Goal: Task Accomplishment & Management: Manage account settings

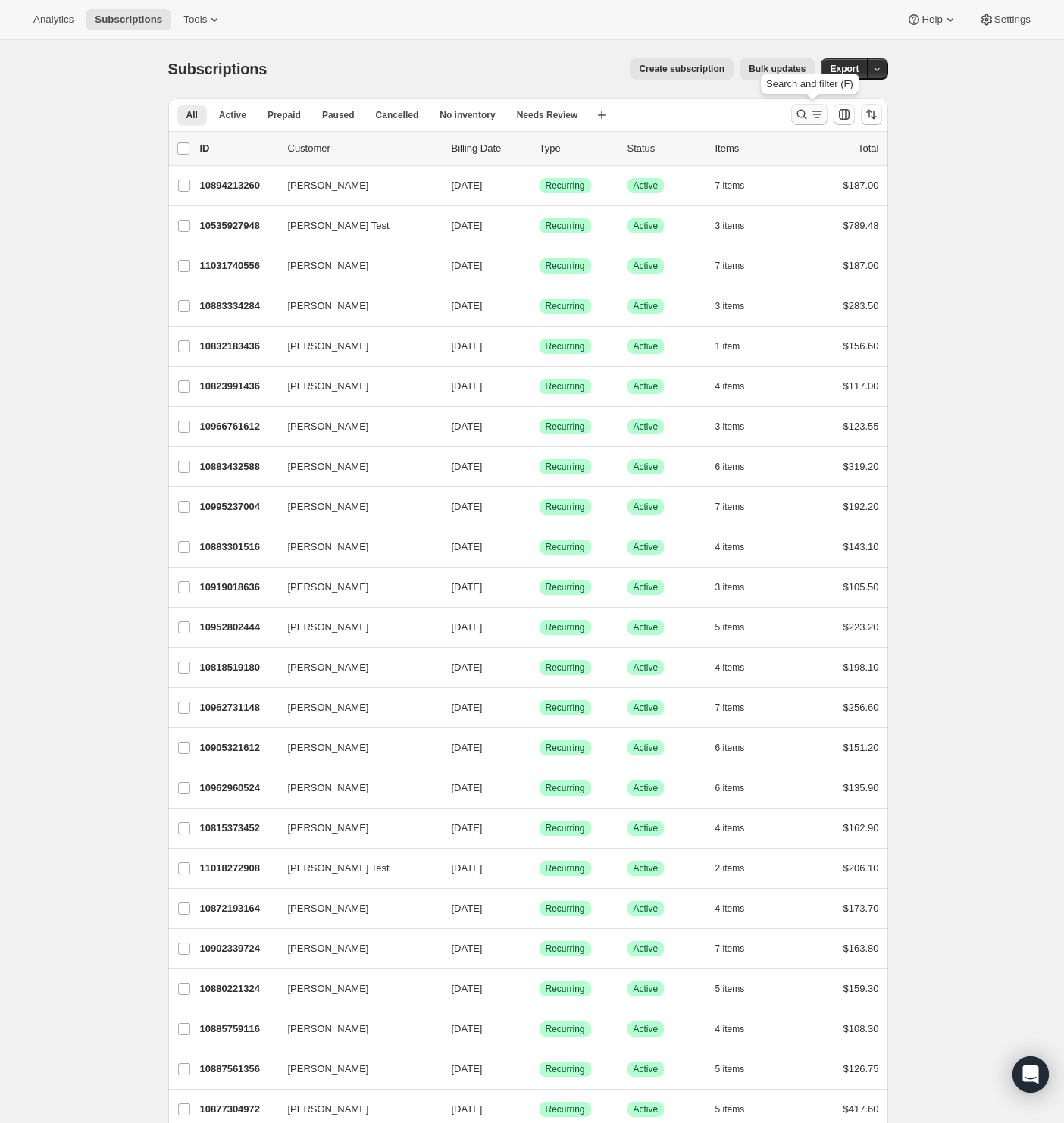
click at [813, 113] on icon "Search and filter results" at bounding box center [816, 114] width 15 height 15
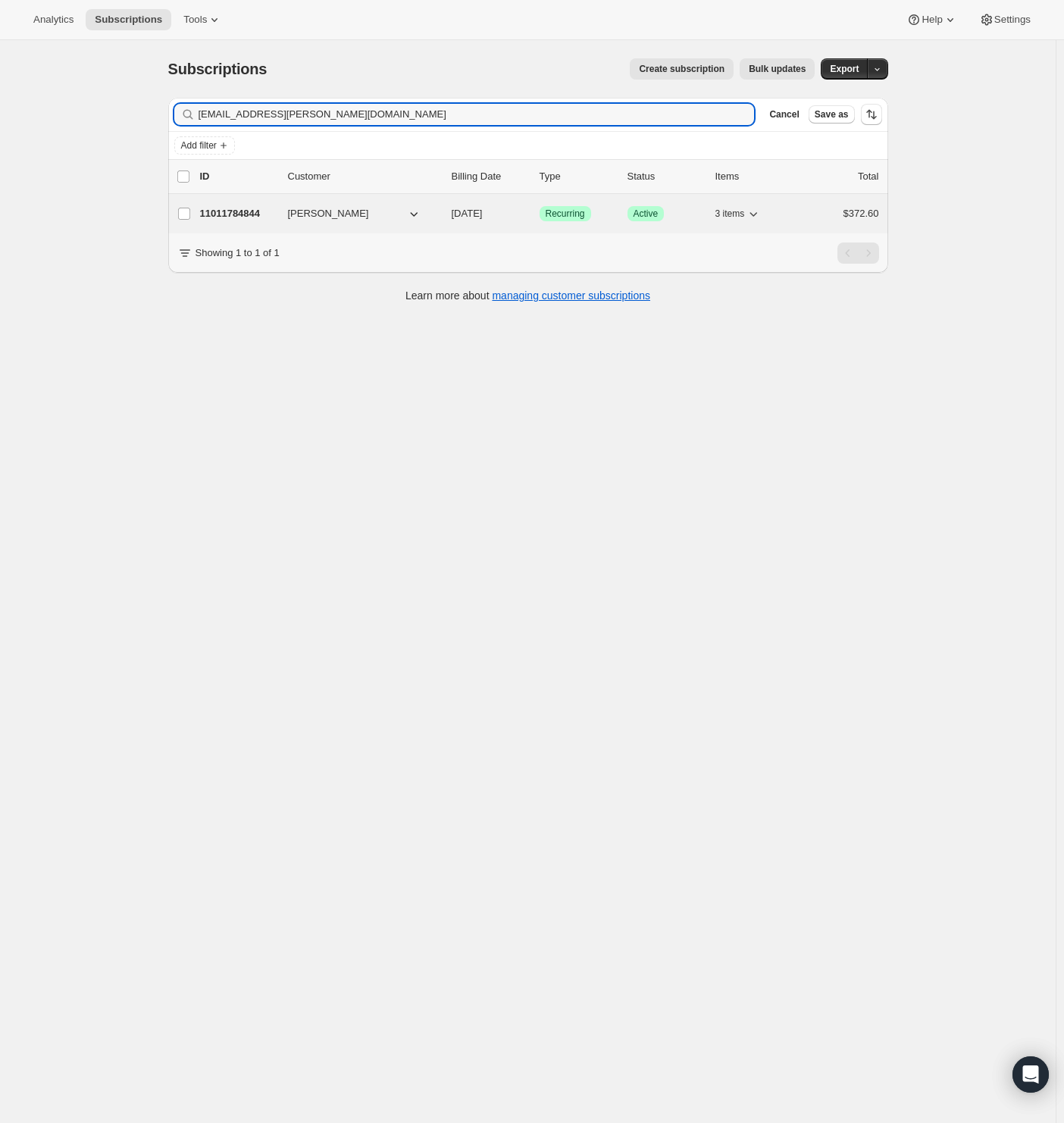
type input "alyssa.siano@gmail.com"
click at [248, 213] on p "11011784844" at bounding box center [238, 213] width 76 height 15
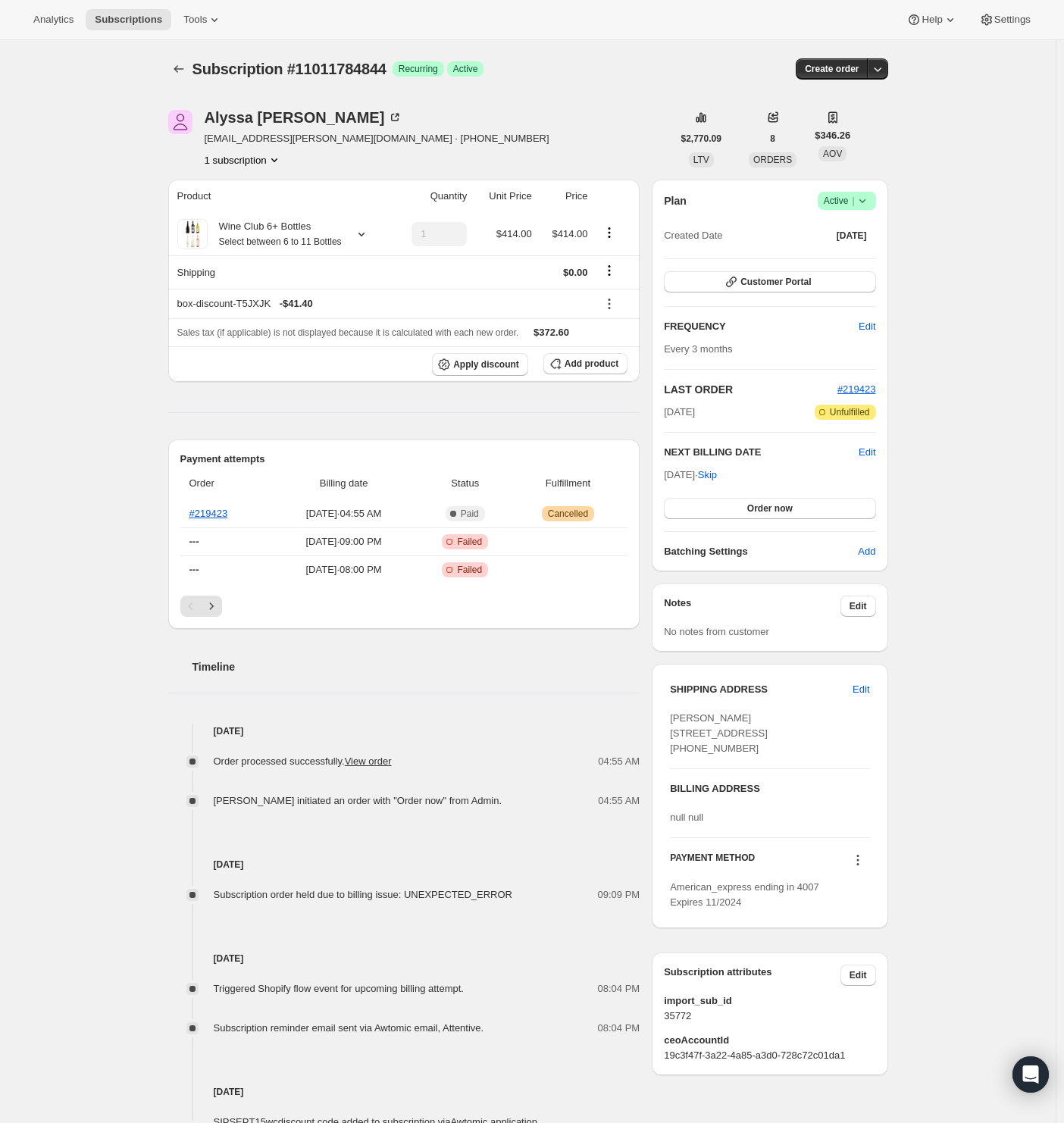
click at [868, 197] on icon at bounding box center [862, 200] width 15 height 15
click at [864, 236] on span "Pause subscription" at bounding box center [843, 229] width 84 height 11
